Goal: Find contact information: Find contact information

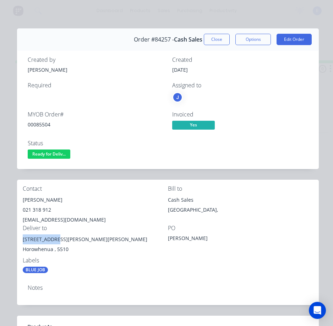
drag, startPoint x: 37, startPoint y: 155, endPoint x: 36, endPoint y: 162, distance: 7.6
click at [37, 155] on span "Ready for Deliv..." at bounding box center [49, 154] width 43 height 9
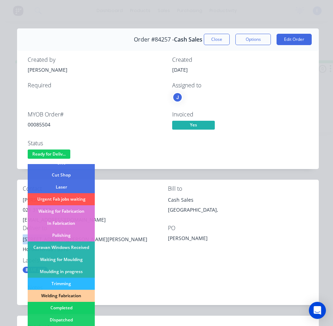
scroll to position [107, 0]
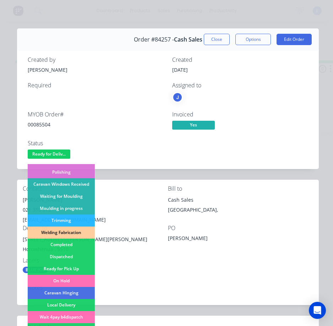
click at [75, 256] on div "Dispatched" at bounding box center [61, 257] width 67 height 12
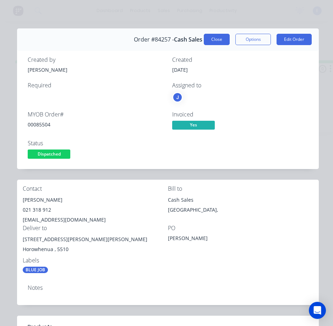
click at [216, 38] on button "Close" at bounding box center [217, 39] width 26 height 11
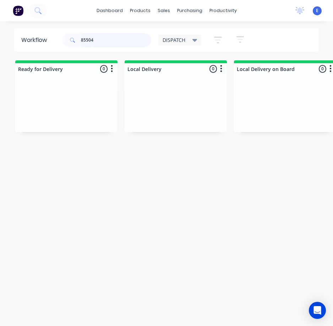
click at [100, 40] on input "85504" at bounding box center [116, 40] width 70 height 14
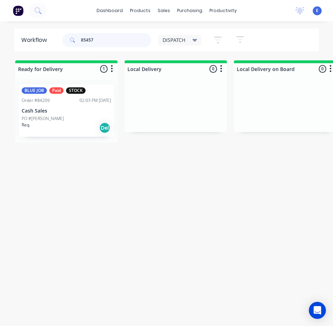
type input "85457"
click at [80, 124] on div "Req. Del" at bounding box center [67, 128] width 90 height 12
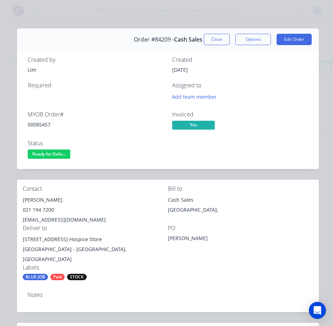
click at [39, 125] on div "00085457" at bounding box center [96, 124] width 136 height 7
copy div "00085457"
drag, startPoint x: 58, startPoint y: 203, endPoint x: 17, endPoint y: 200, distance: 41.3
click at [17, 200] on div "Contact [PERSON_NAME] [PHONE_NUMBER] [EMAIL_ADDRESS][DOMAIN_NAME] Bill to Cash …" at bounding box center [168, 233] width 302 height 107
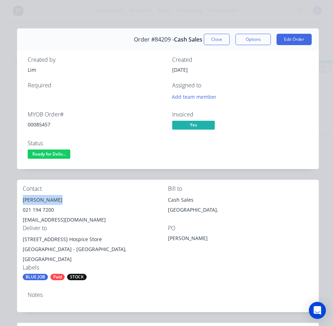
drag, startPoint x: 22, startPoint y: 200, endPoint x: 29, endPoint y: 202, distance: 7.9
copy div "[PERSON_NAME]"
click at [38, 212] on div "021 194 7200" at bounding box center [95, 210] width 145 height 10
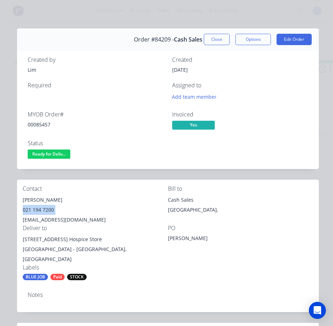
copy div "021 194 7200"
click at [77, 220] on div "[EMAIL_ADDRESS][DOMAIN_NAME]" at bounding box center [95, 220] width 145 height 10
click at [77, 221] on div "[EMAIL_ADDRESS][DOMAIN_NAME]" at bounding box center [95, 220] width 145 height 10
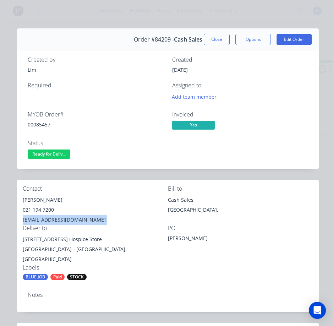
click at [77, 221] on div "[EMAIL_ADDRESS][DOMAIN_NAME]" at bounding box center [95, 220] width 145 height 10
copy div "[EMAIL_ADDRESS][DOMAIN_NAME]"
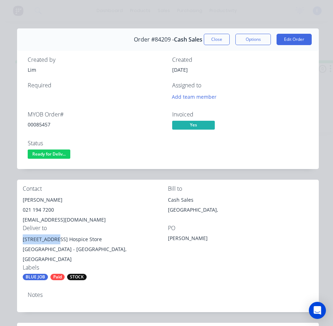
drag, startPoint x: 56, startPoint y: 239, endPoint x: 23, endPoint y: 236, distance: 33.2
click at [23, 236] on div "[STREET_ADDRESS] Hospice Store" at bounding box center [95, 239] width 145 height 10
copy div "[STREET_ADDRESS]"
drag, startPoint x: 55, startPoint y: 250, endPoint x: 85, endPoint y: 242, distance: 31.2
click at [85, 242] on div "[STREET_ADDRESS][GEOGRAPHIC_DATA] - [GEOGRAPHIC_DATA]" at bounding box center [95, 249] width 145 height 30
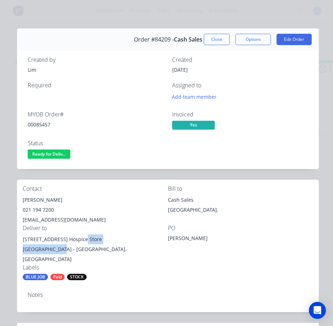
copy div "[GEOGRAPHIC_DATA]"
